Goal: Information Seeking & Learning: Learn about a topic

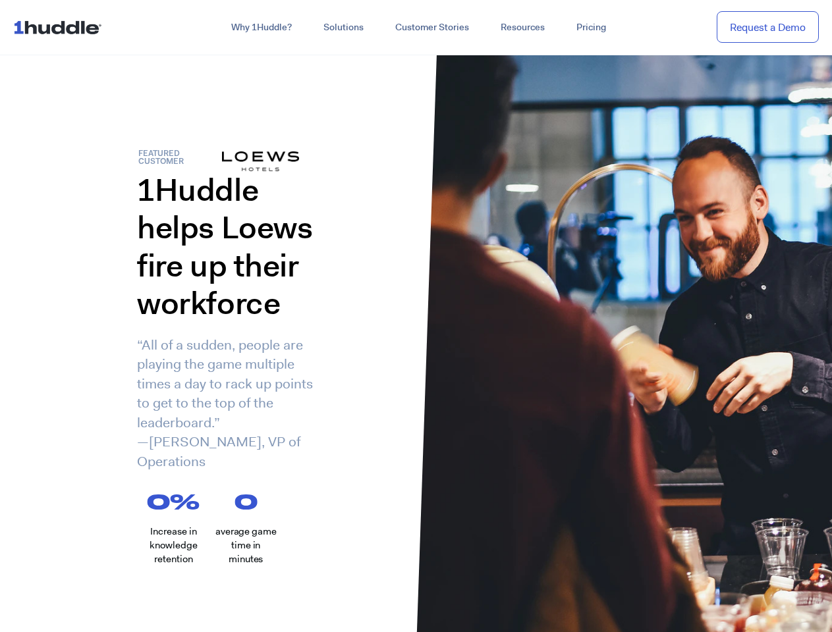
click at [416, 316] on div "1Huddle helps Loews fire up their workforce “All of a sudden, people are playin…" at bounding box center [208, 331] width 416 height 320
click at [260, 28] on link "Why 1Huddle?" at bounding box center [261, 28] width 92 height 24
click at [342, 28] on link "Solutions" at bounding box center [344, 28] width 72 height 24
click at [522, 28] on link "Resources" at bounding box center [523, 28] width 76 height 24
